Goal: Navigation & Orientation: Understand site structure

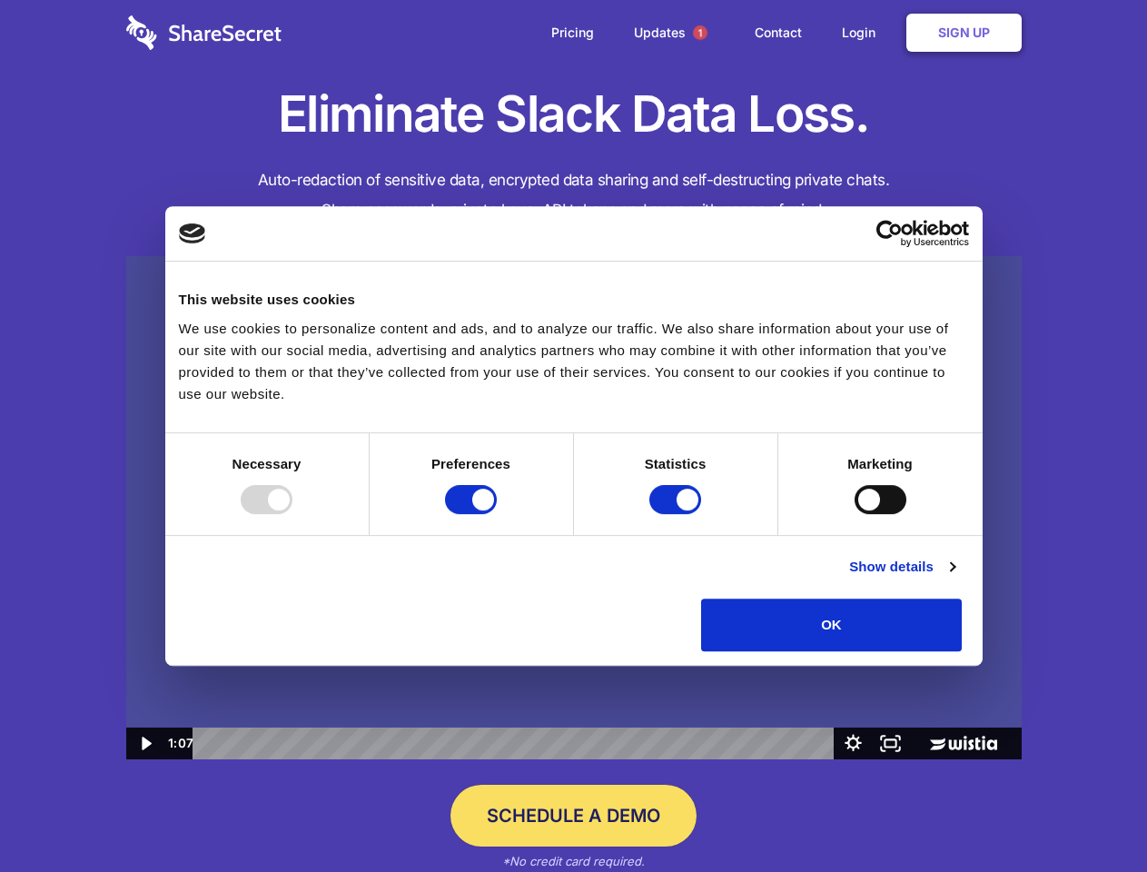
click at [573, 436] on img at bounding box center [574, 508] width 896 height 504
click at [293, 514] on div at bounding box center [267, 499] width 52 height 29
click at [497, 514] on input "Preferences" at bounding box center [471, 499] width 52 height 29
checkbox input "false"
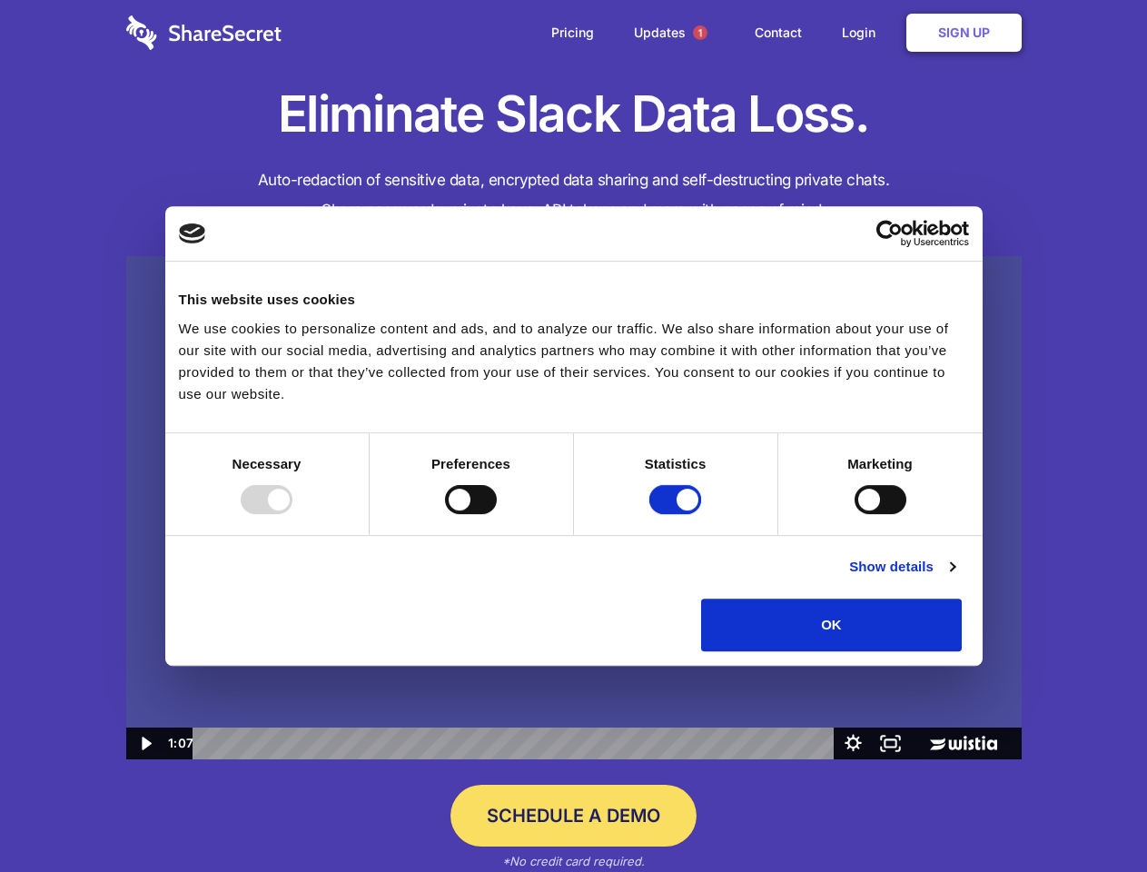
click at [678, 514] on input "Statistics" at bounding box center [676, 499] width 52 height 29
checkbox input "false"
click at [855, 514] on input "Marketing" at bounding box center [881, 499] width 52 height 29
checkbox input "true"
click at [955, 578] on link "Show details" at bounding box center [901, 567] width 105 height 22
